Goal: Transaction & Acquisition: Book appointment/travel/reservation

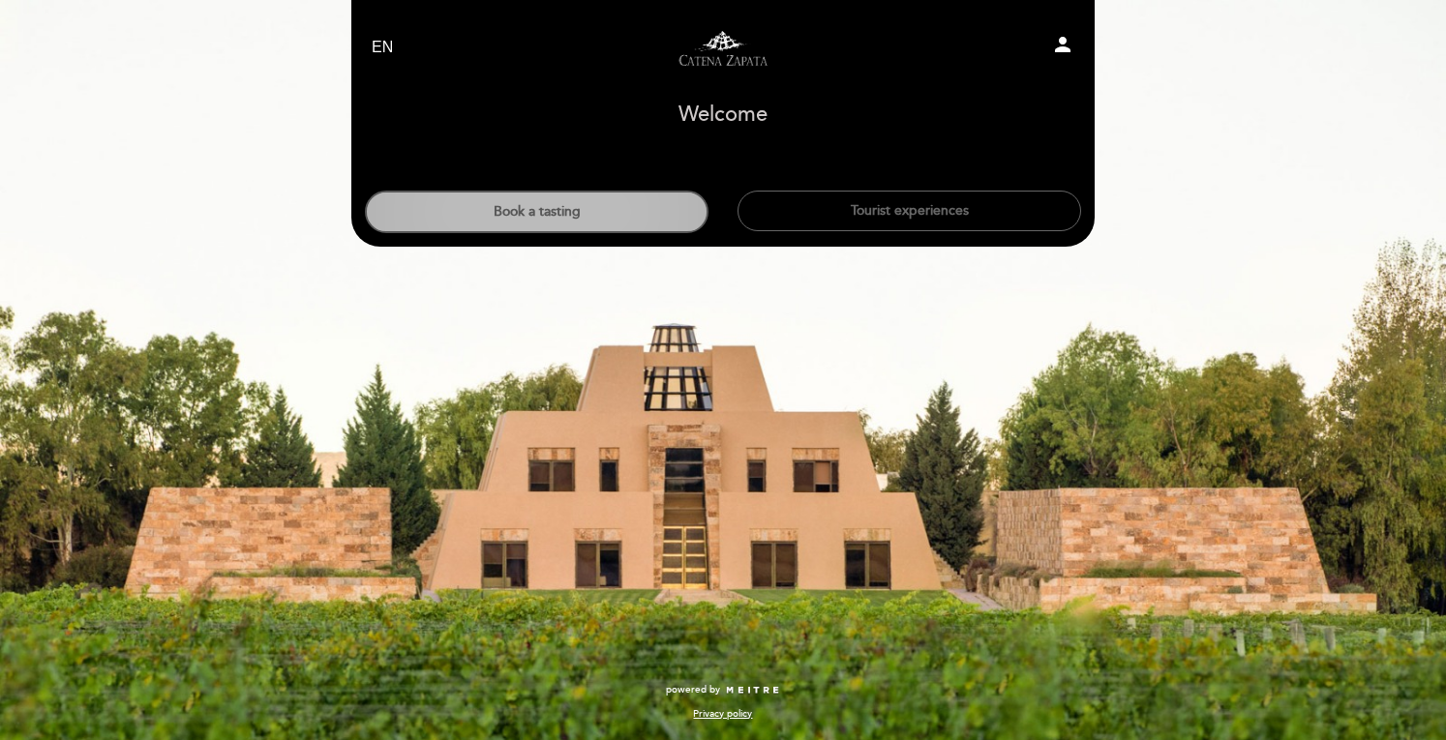
click at [593, 195] on button "Book a tasting" at bounding box center [537, 212] width 344 height 43
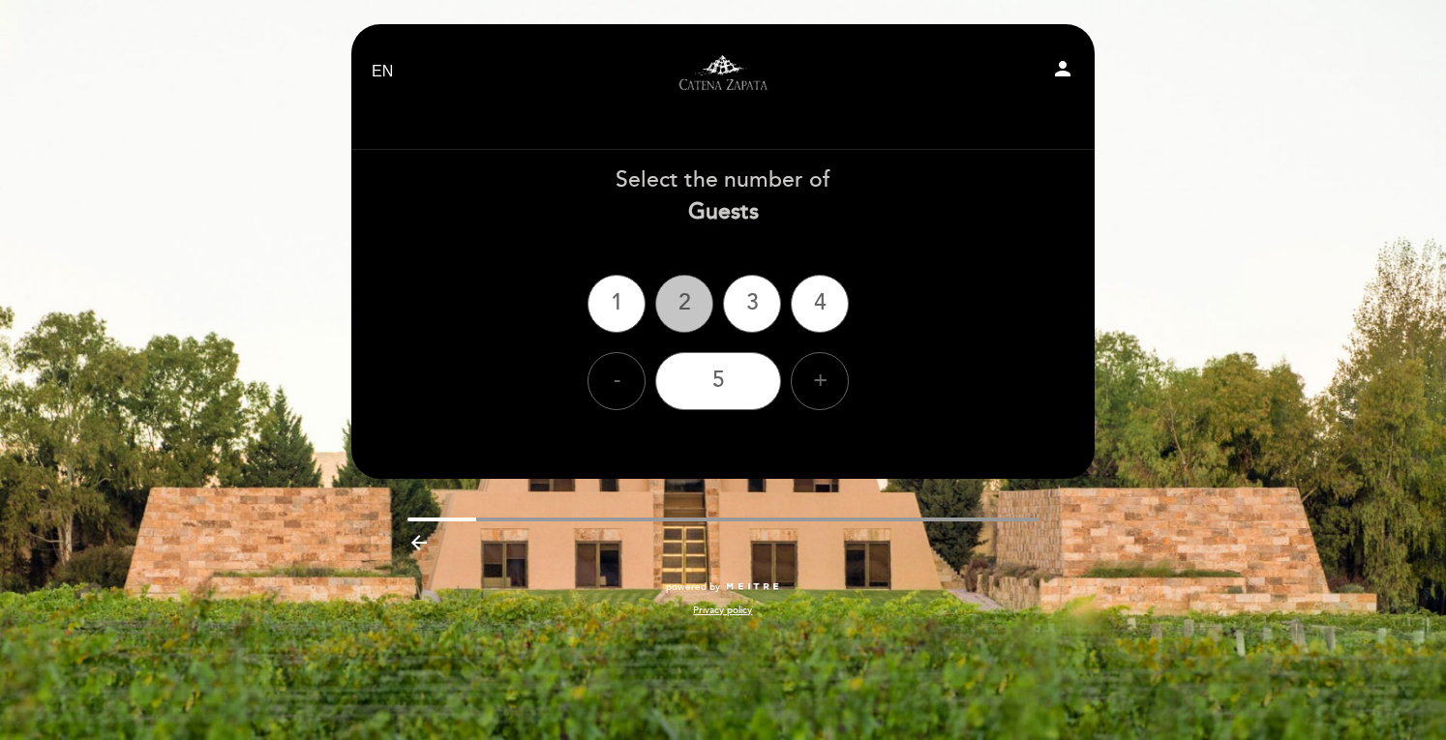
click at [679, 305] on div "2" at bounding box center [684, 304] width 58 height 58
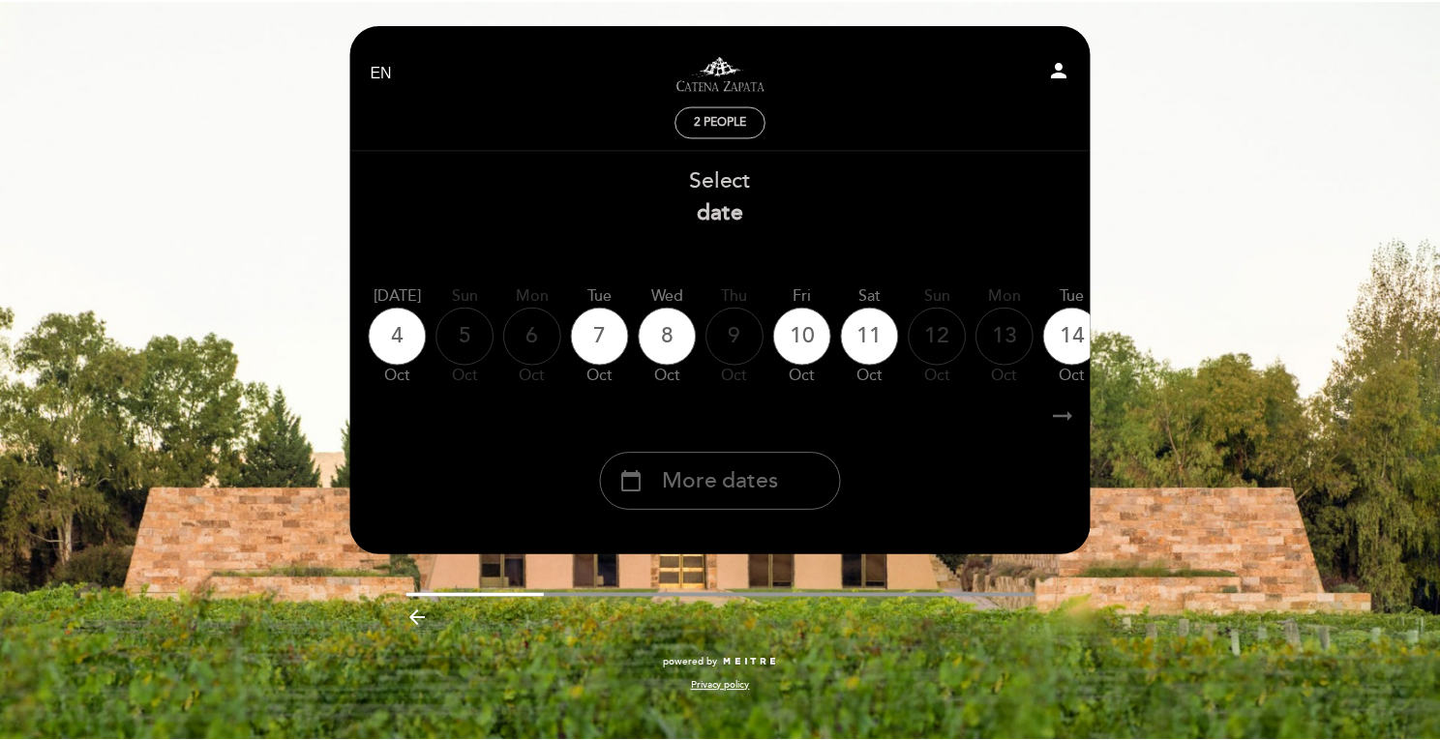
scroll to position [0, 569]
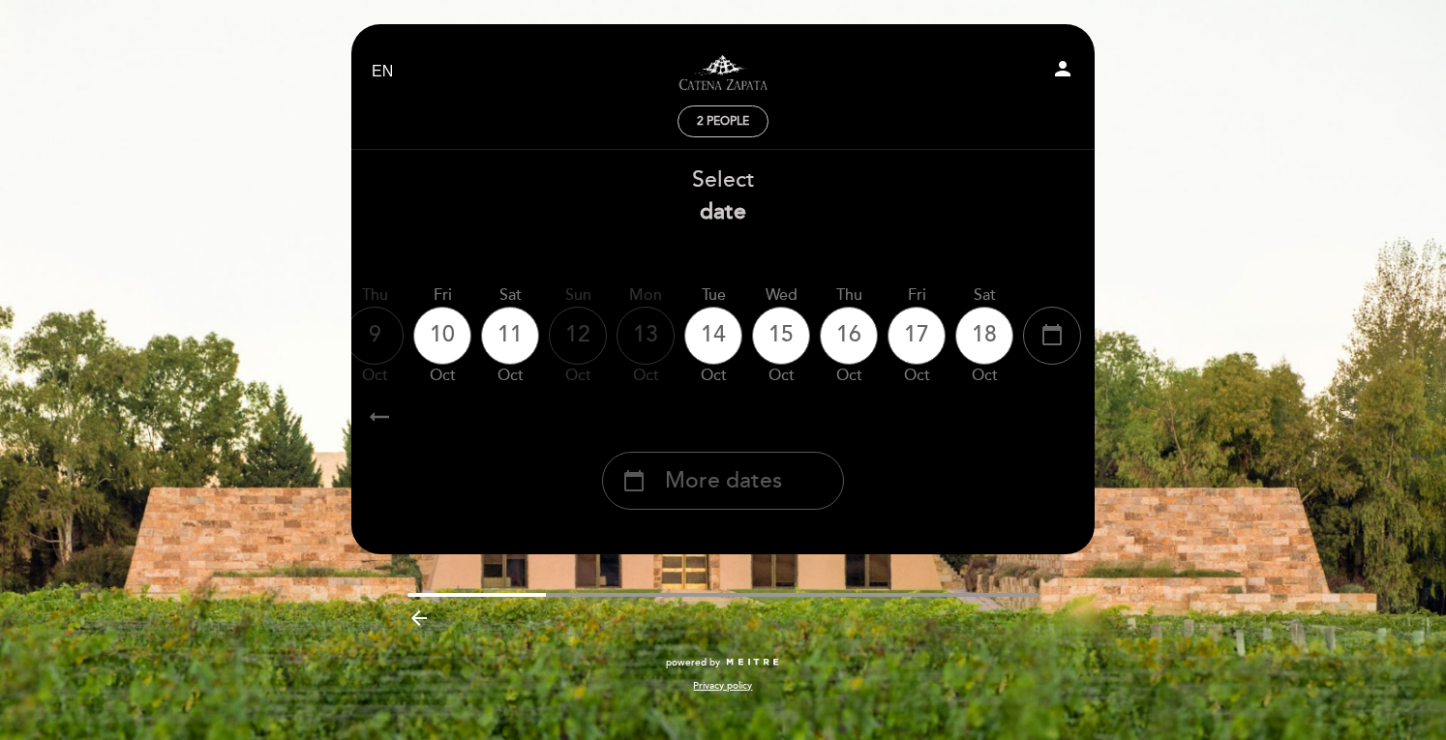
click at [705, 490] on span "More dates" at bounding box center [723, 482] width 117 height 32
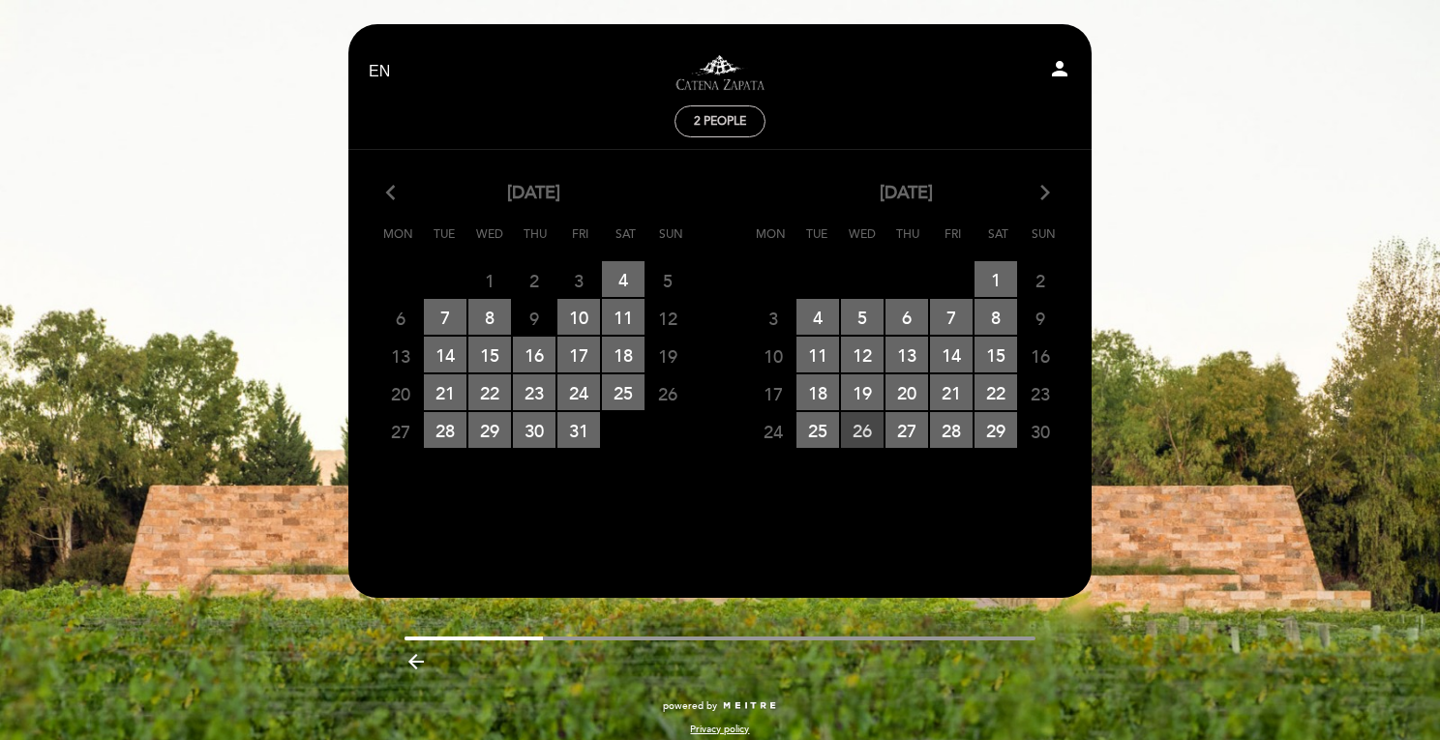
click at [859, 427] on span "26 RESERVATIONS AVAILABLE" at bounding box center [862, 430] width 43 height 36
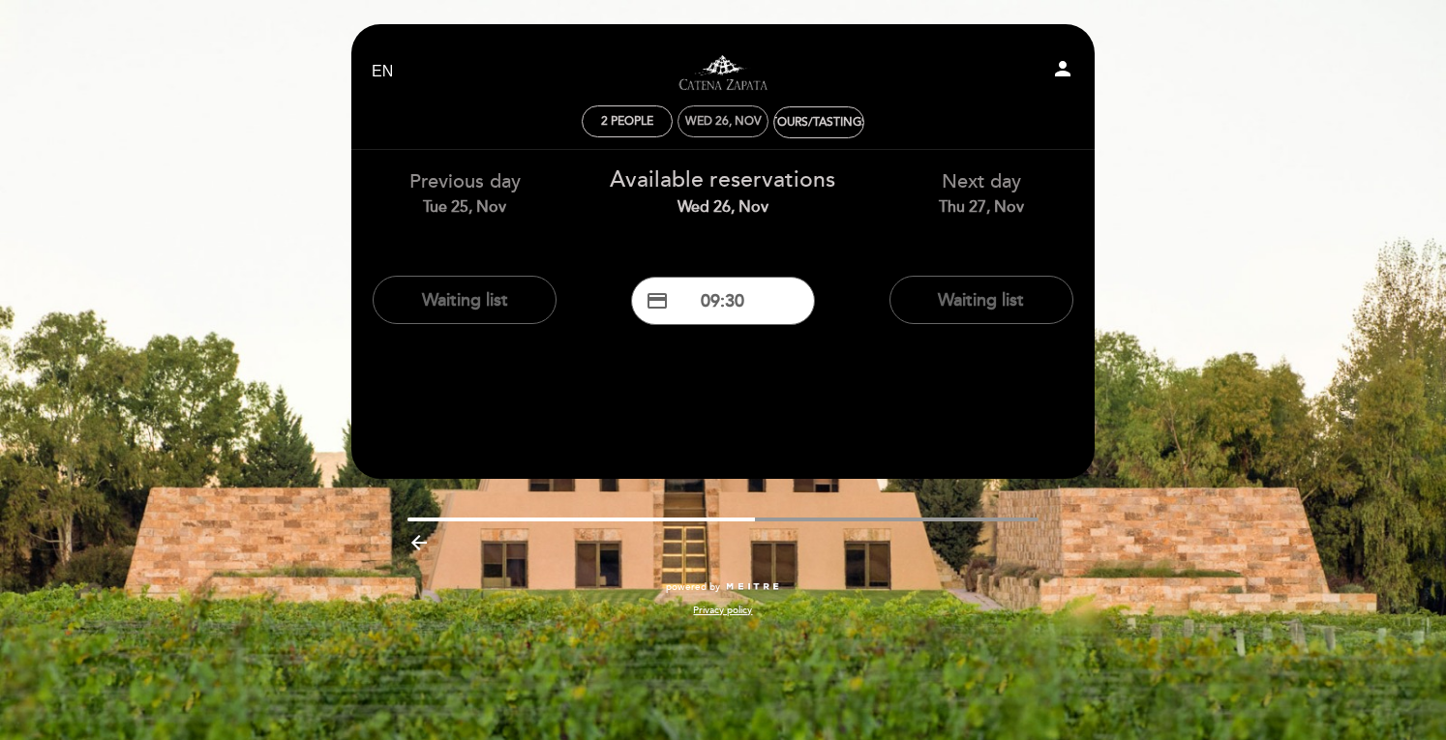
click at [712, 131] on div "Wed 26, Nov" at bounding box center [722, 121] width 91 height 32
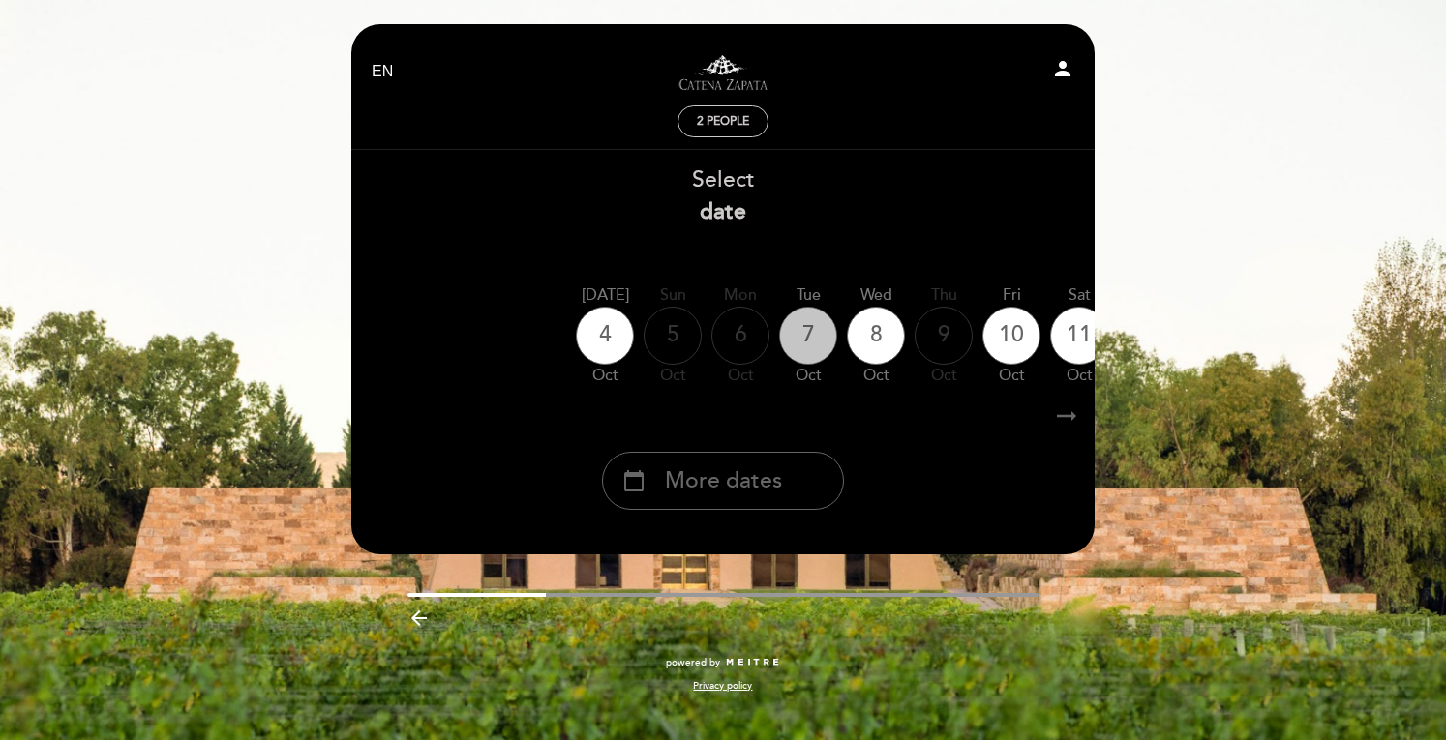
click at [804, 328] on div "7" at bounding box center [808, 336] width 58 height 58
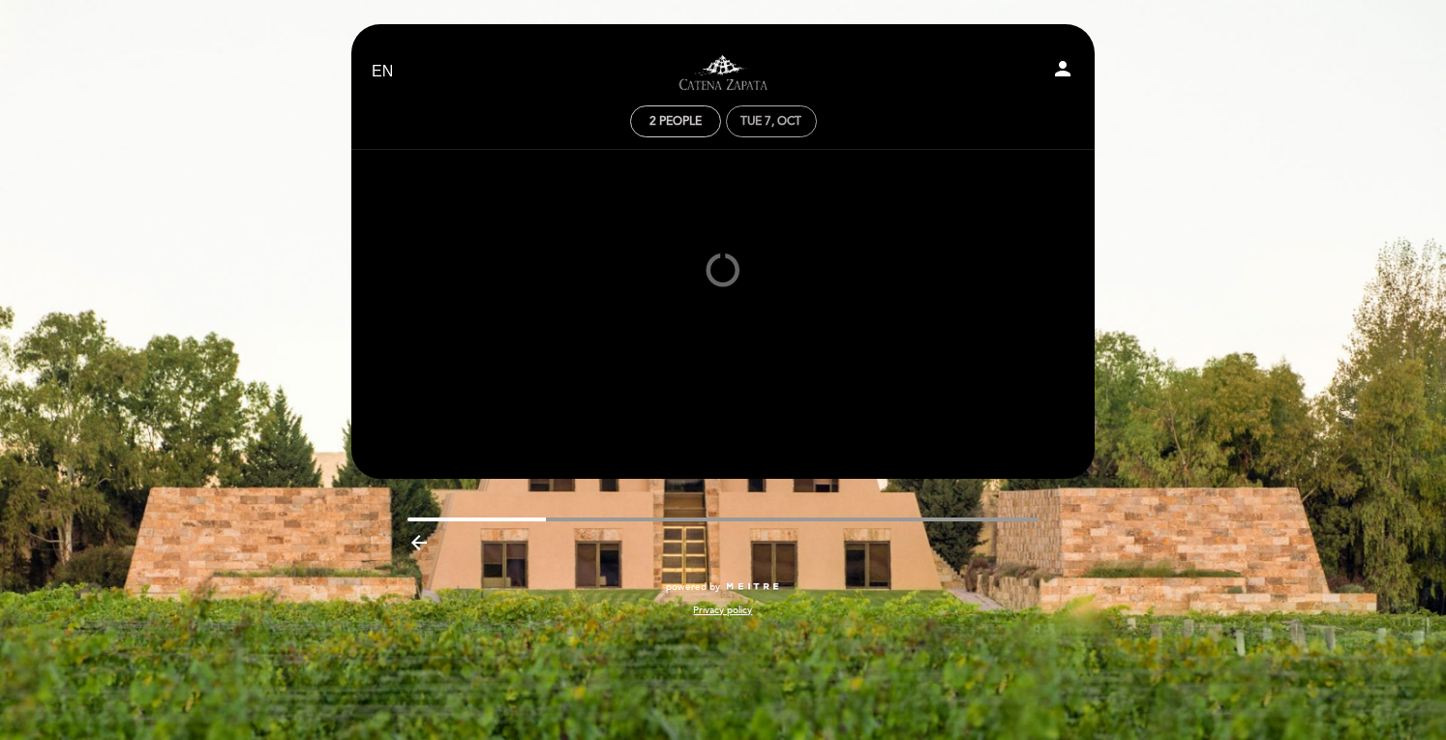
click at [761, 126] on div "Tue 7, Oct" at bounding box center [771, 121] width 91 height 32
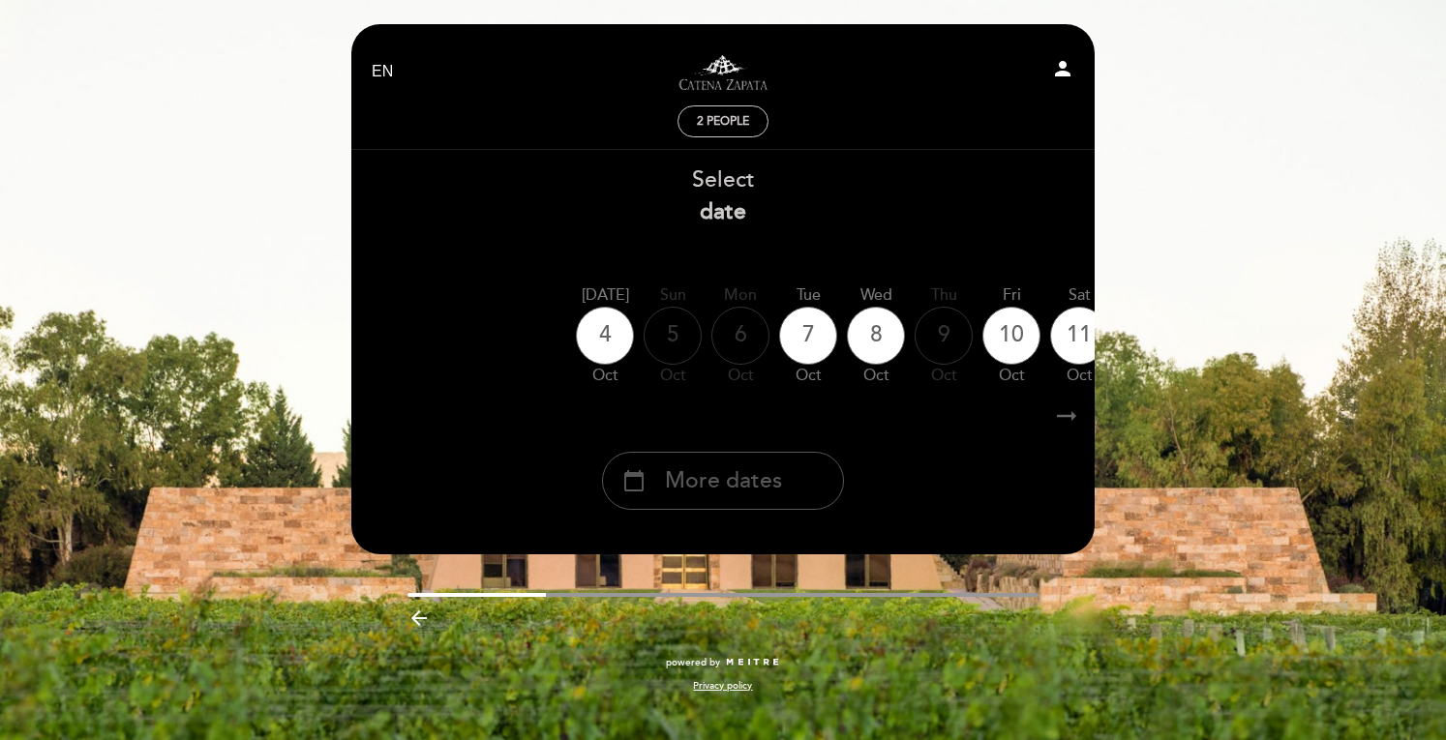
click at [753, 490] on span "More dates" at bounding box center [723, 482] width 117 height 32
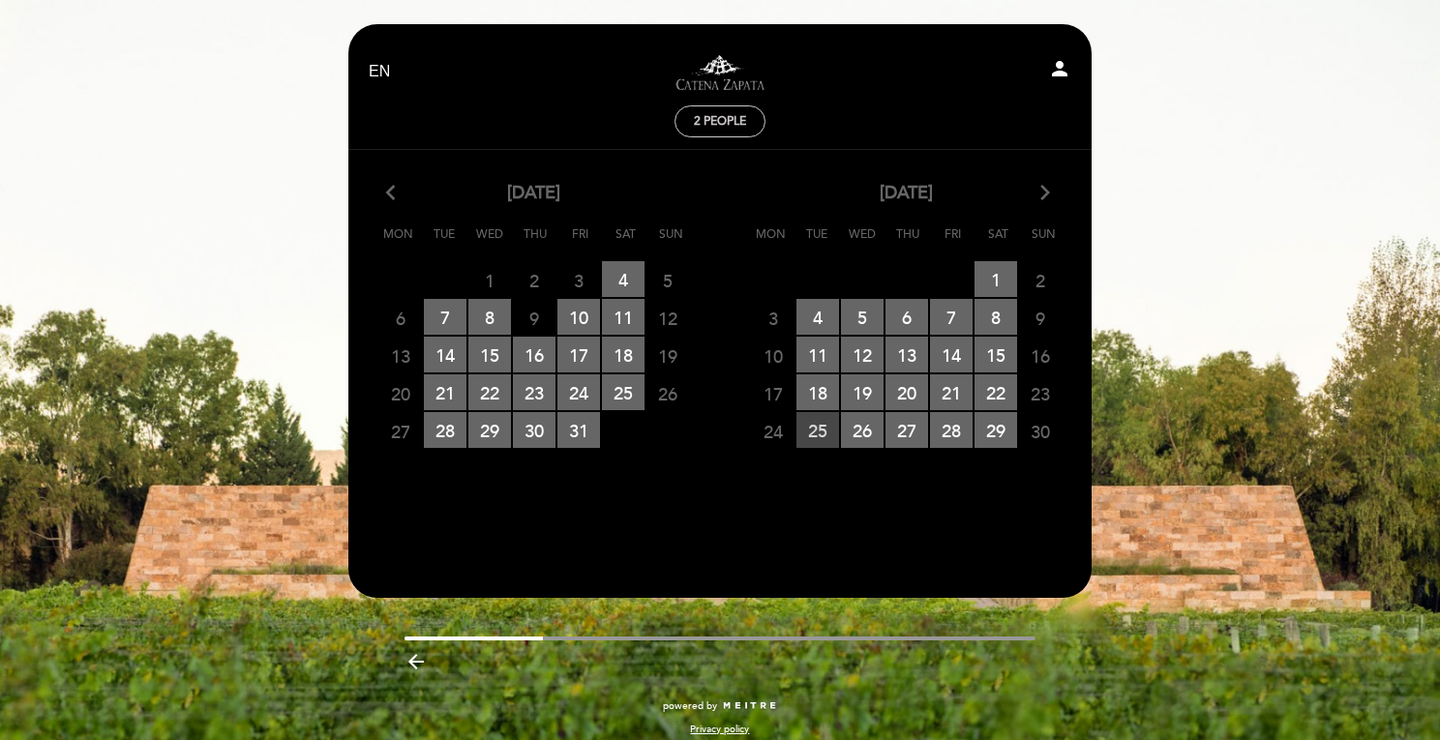
click at [824, 429] on span "25 RESERVATIONS AVAILABLE" at bounding box center [817, 430] width 43 height 36
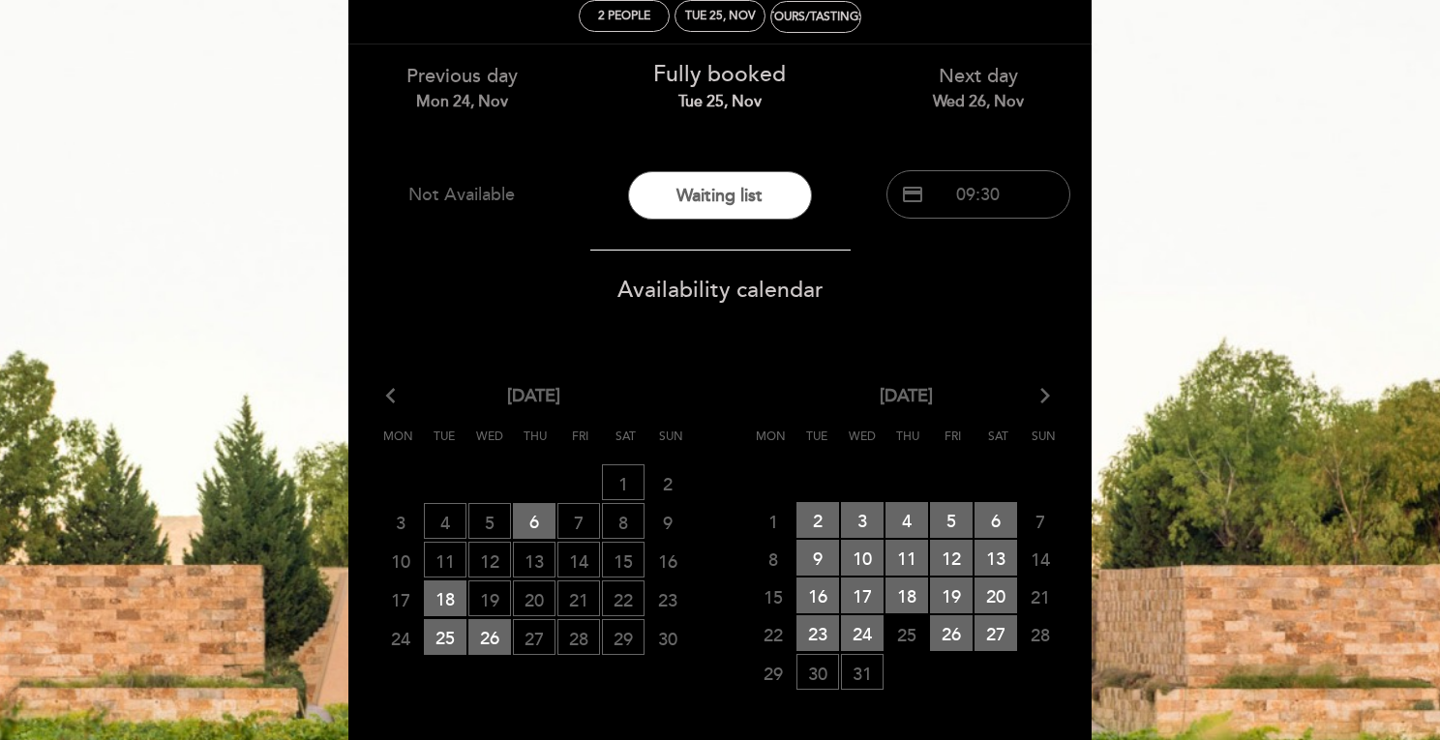
scroll to position [89, 0]
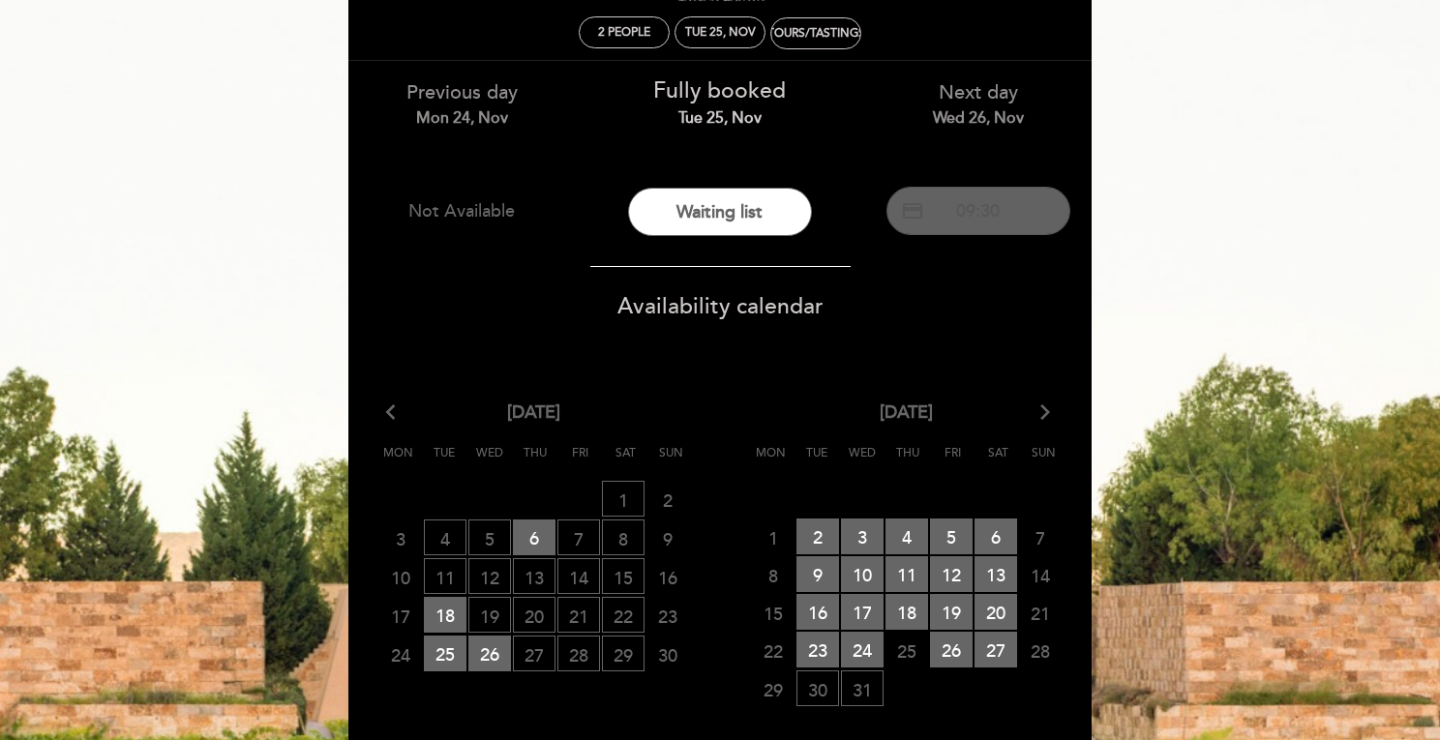
click at [976, 197] on button "credit_card 09:30" at bounding box center [979, 211] width 184 height 48
click at [548, 661] on span "27 WAITING LIST" at bounding box center [534, 654] width 43 height 36
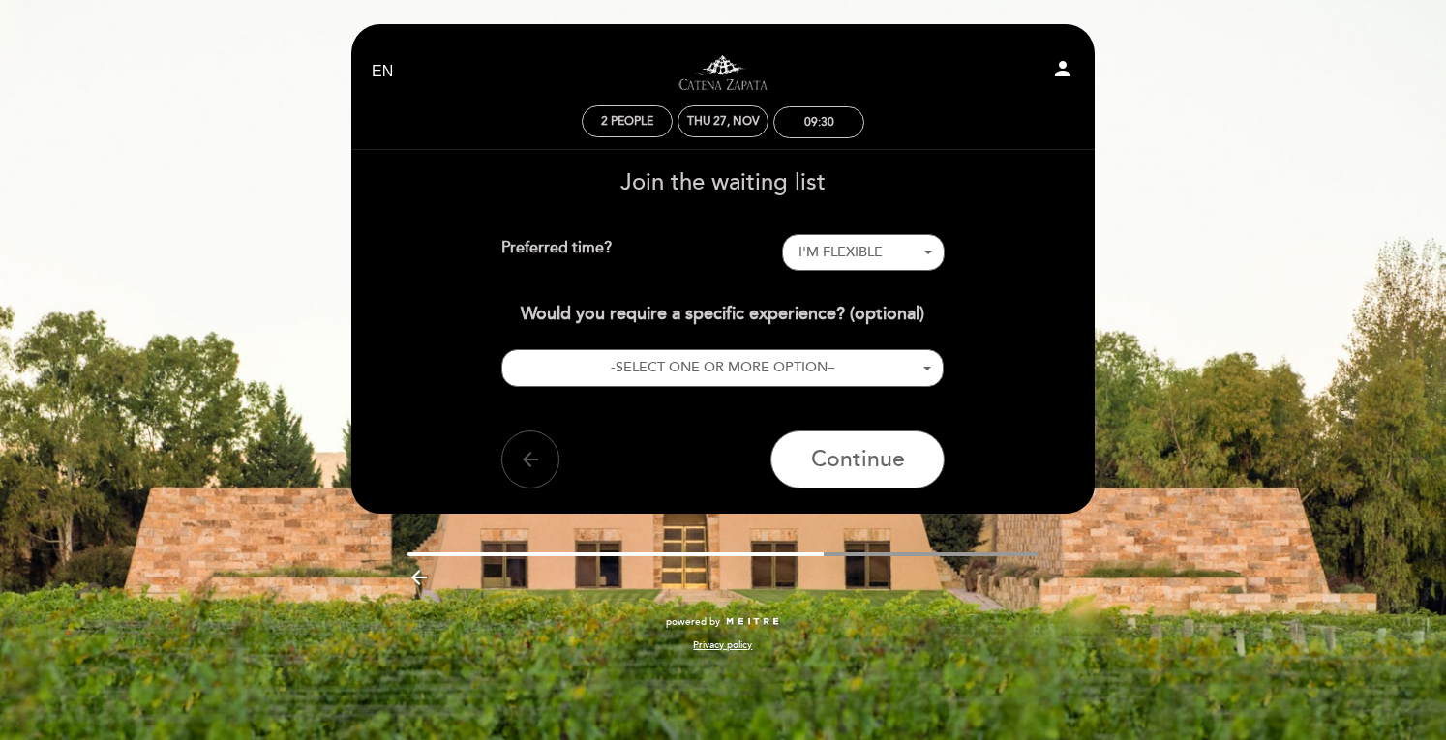
click at [534, 454] on icon "arrow_back" at bounding box center [530, 459] width 23 height 23
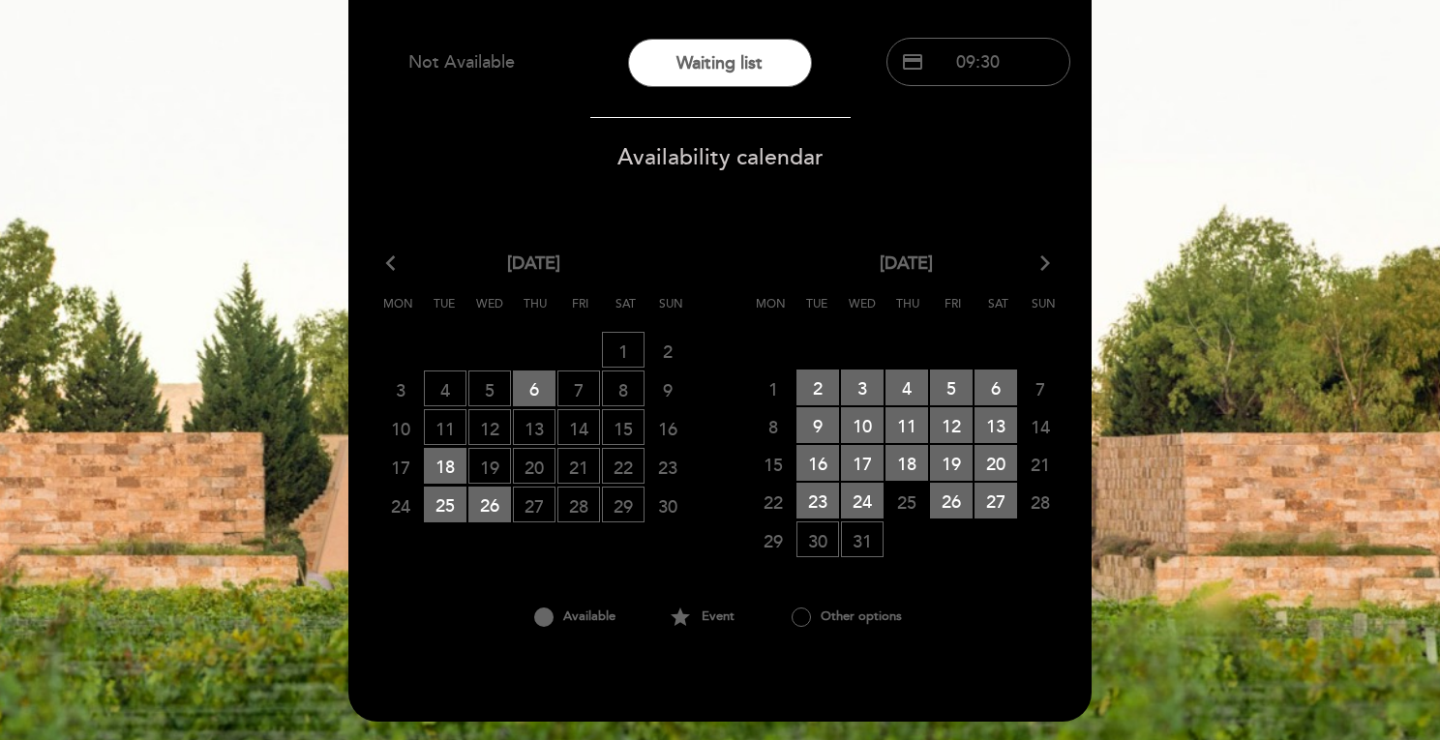
scroll to position [330, 0]
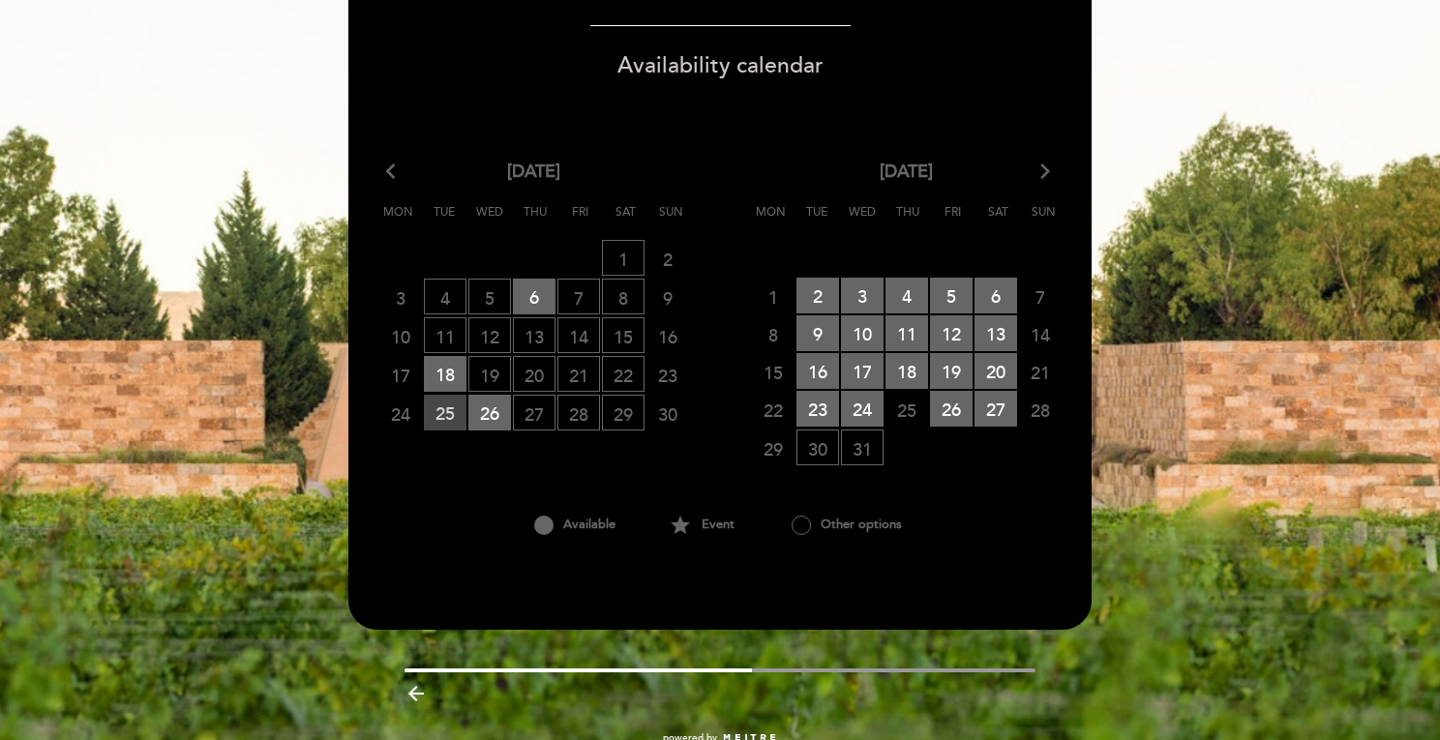
click at [464, 409] on span "25 RESERVATIONS AVAILABLE" at bounding box center [445, 413] width 43 height 36
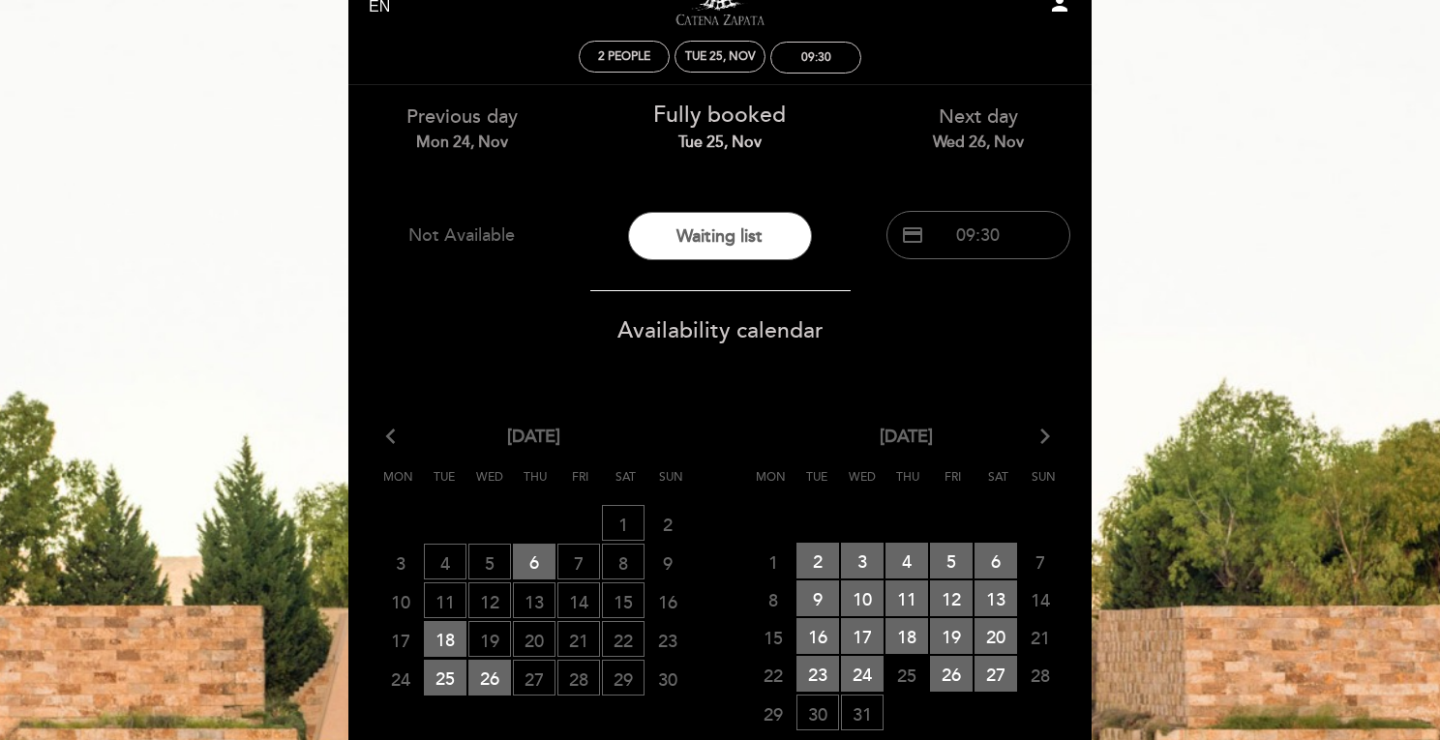
scroll to position [66, 0]
click at [621, 632] on span "22 WAITING LIST" at bounding box center [623, 638] width 43 height 36
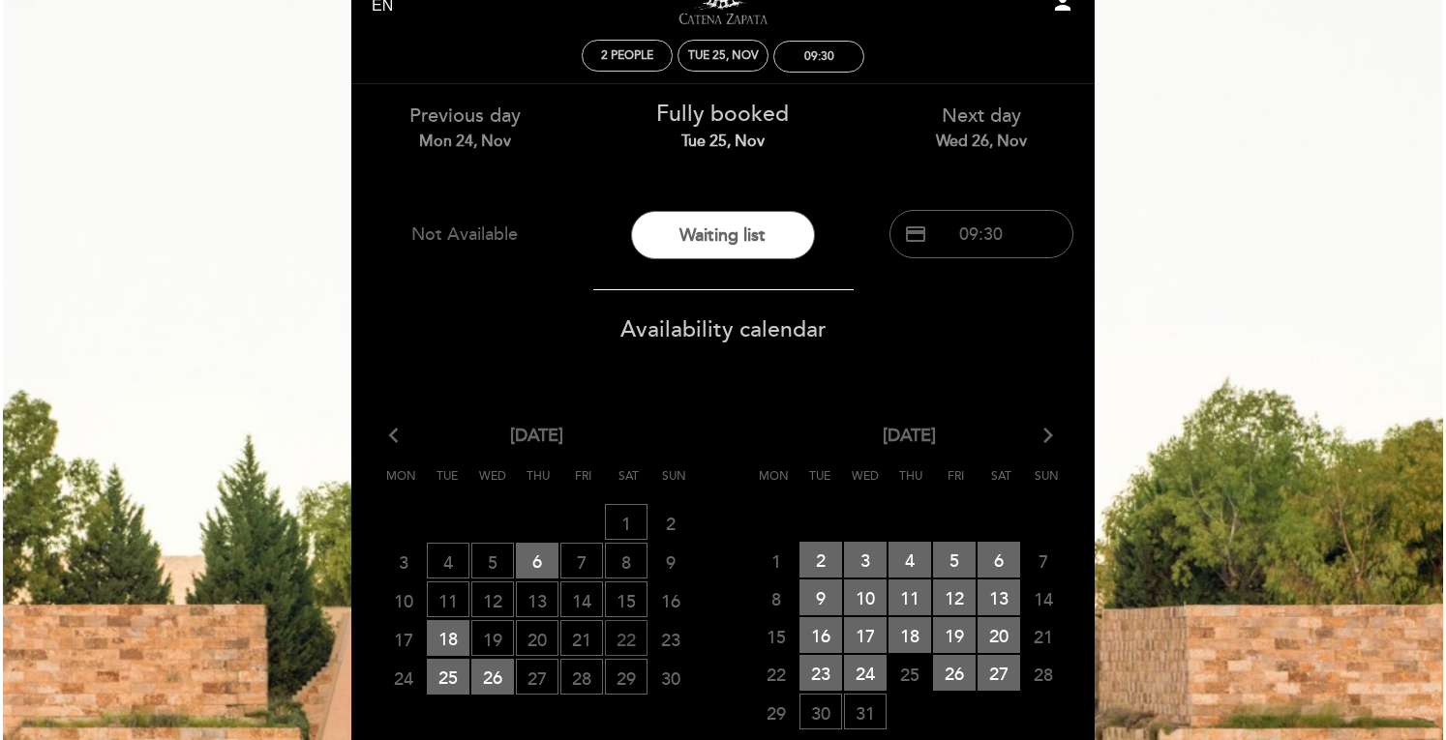
scroll to position [0, 0]
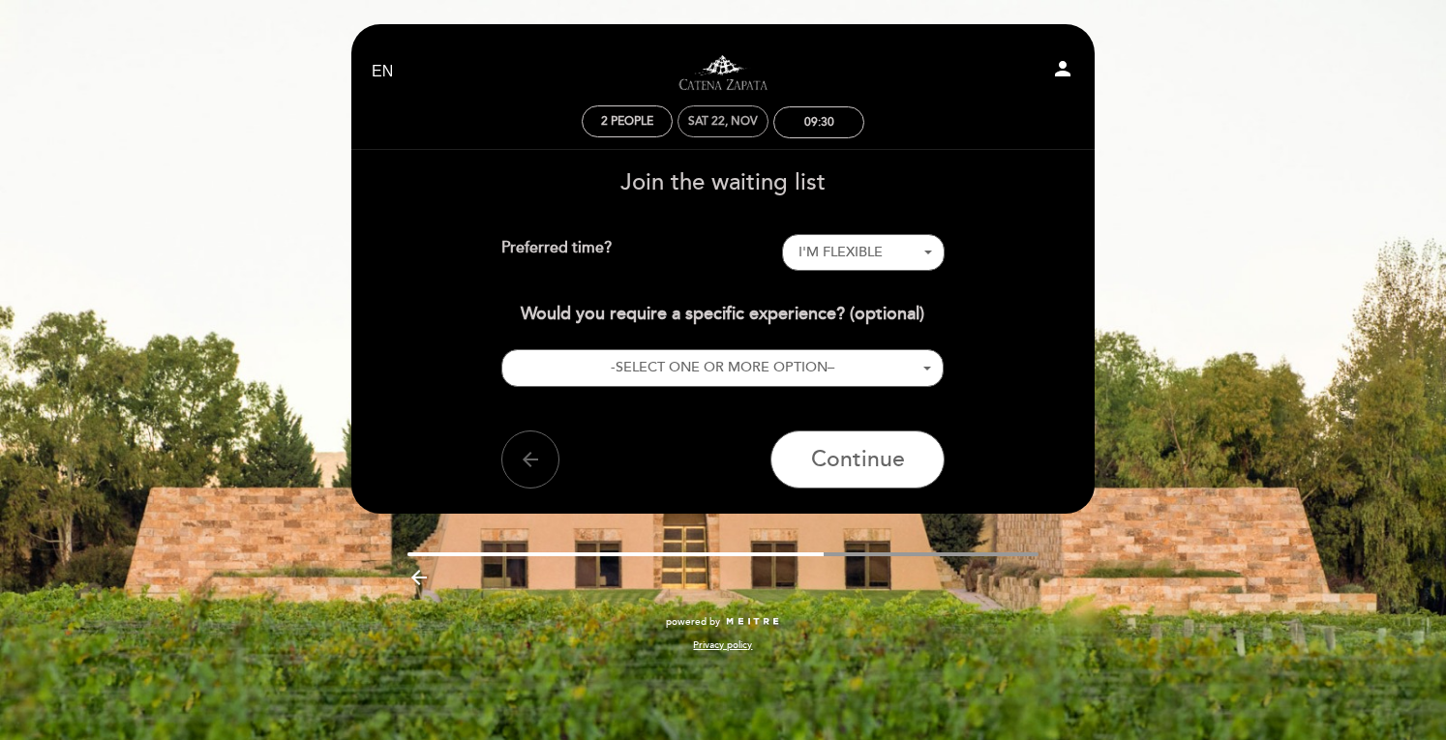
click at [724, 128] on div "Sat 22, Nov" at bounding box center [723, 121] width 70 height 15
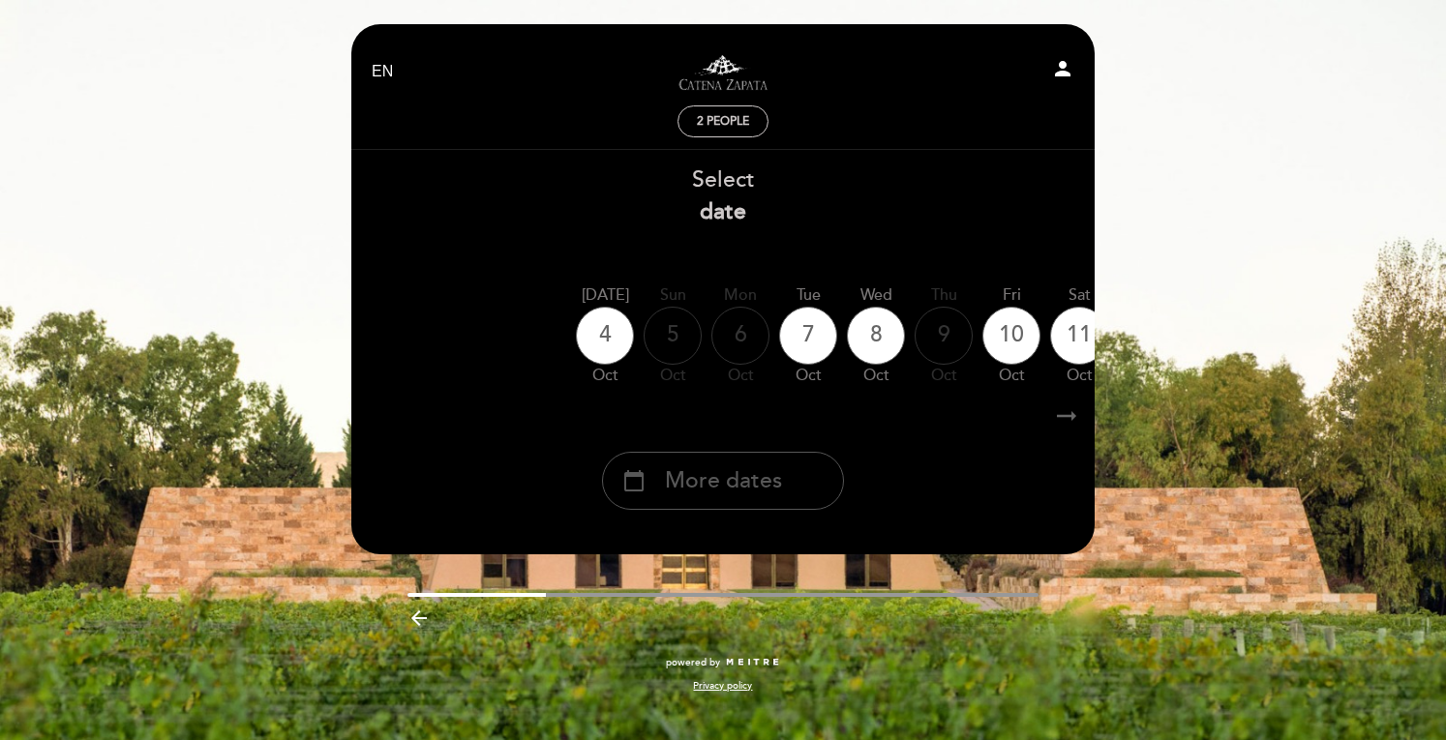
click at [698, 486] on span "More dates" at bounding box center [723, 482] width 117 height 32
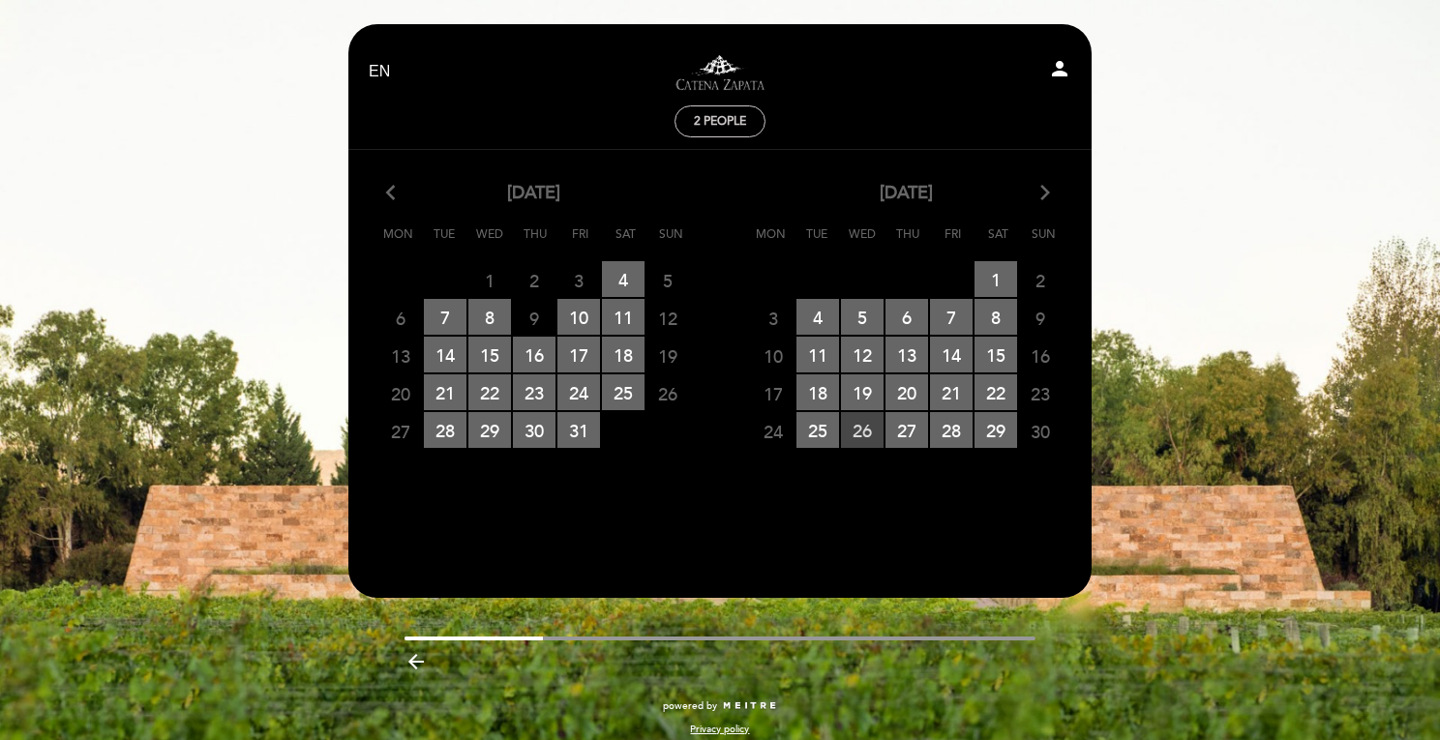
click at [855, 439] on span "26 RESERVATIONS AVAILABLE" at bounding box center [862, 430] width 43 height 36
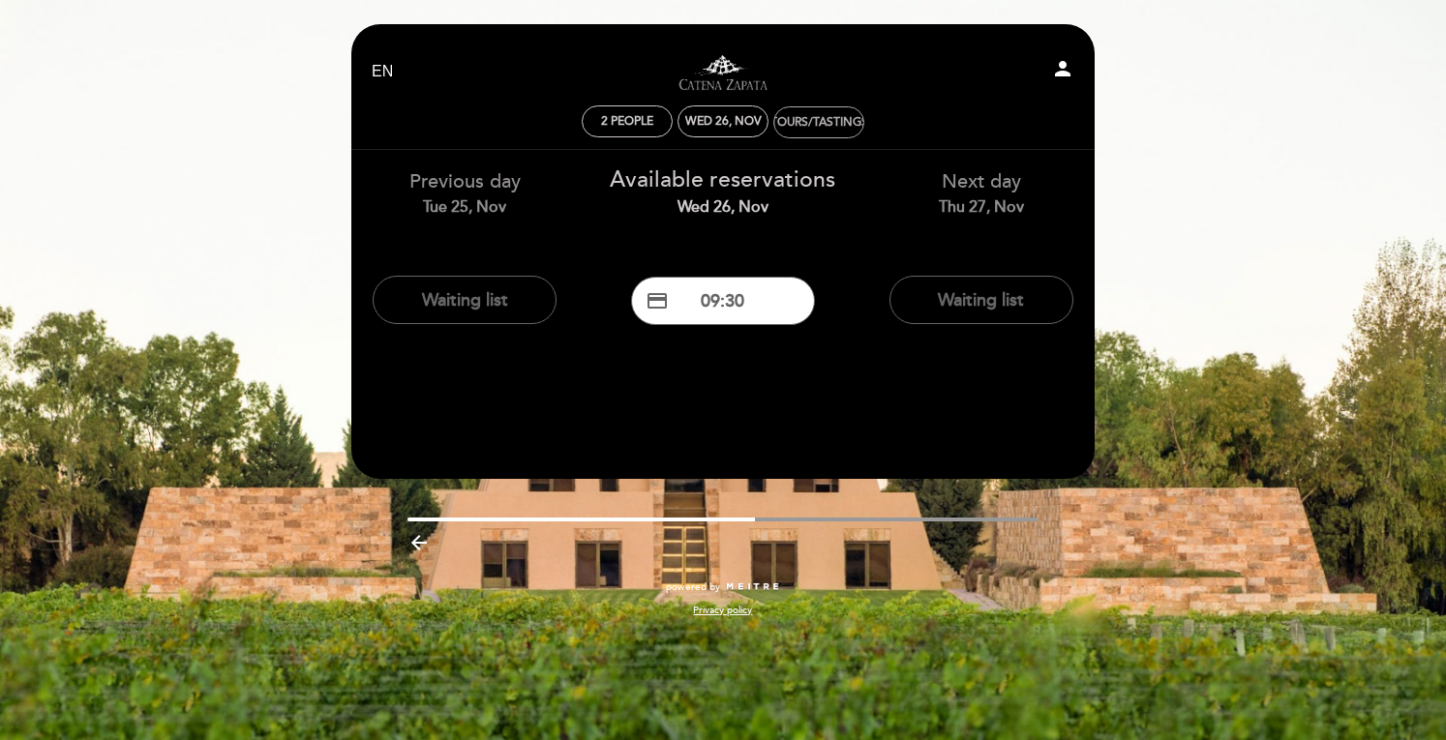
click at [826, 117] on div "Tours/Tastings" at bounding box center [819, 122] width 98 height 15
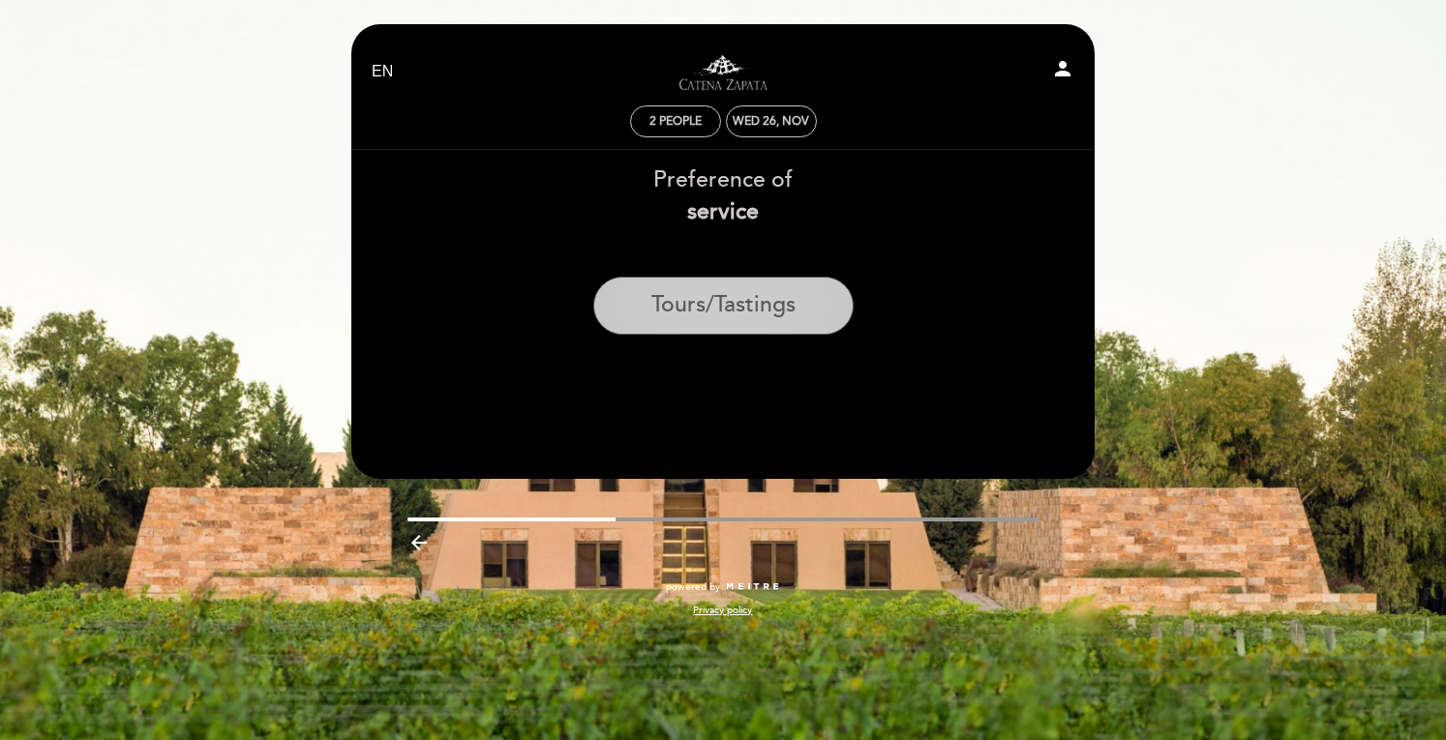
click at [751, 305] on button "Tours/Tastings" at bounding box center [723, 306] width 260 height 58
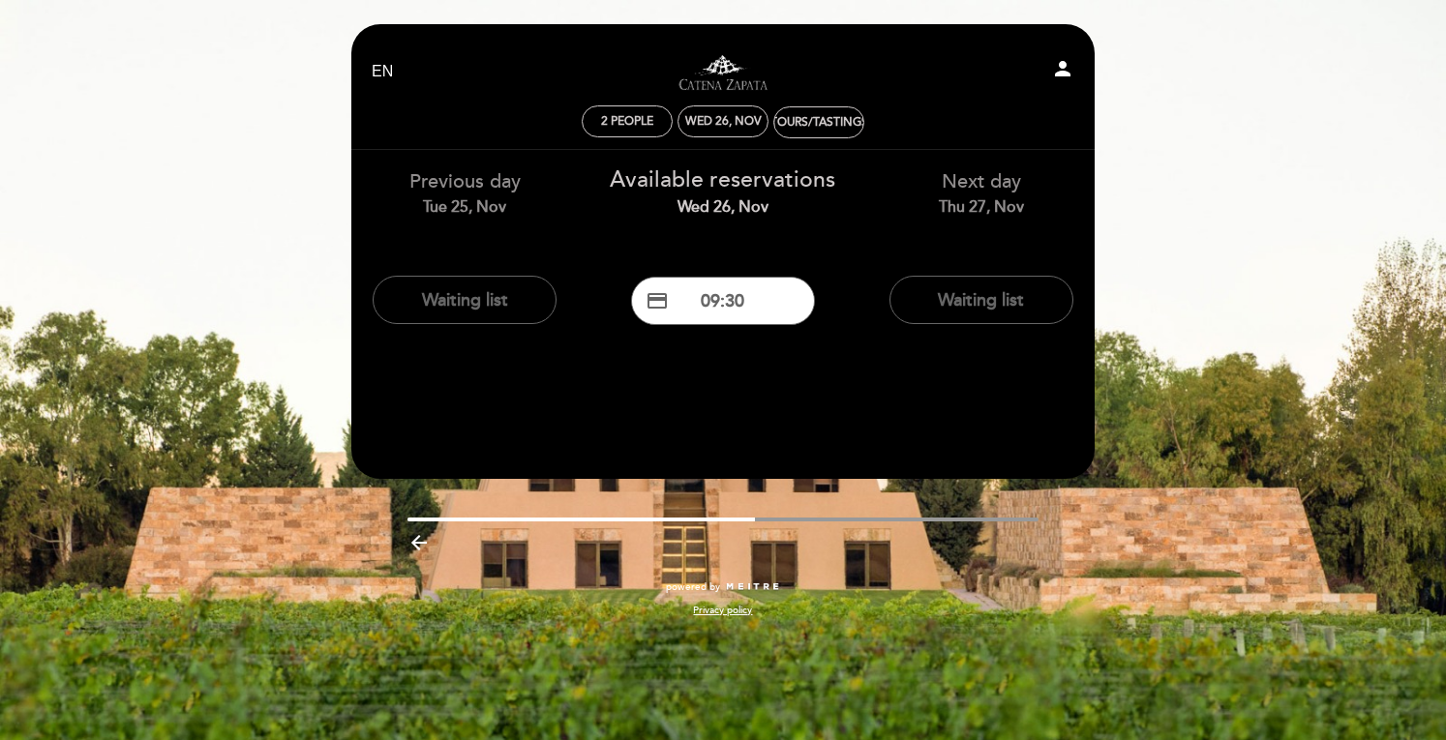
click at [751, 305] on button "credit_card 09:30" at bounding box center [723, 301] width 184 height 48
